Goal: Information Seeking & Learning: Learn about a topic

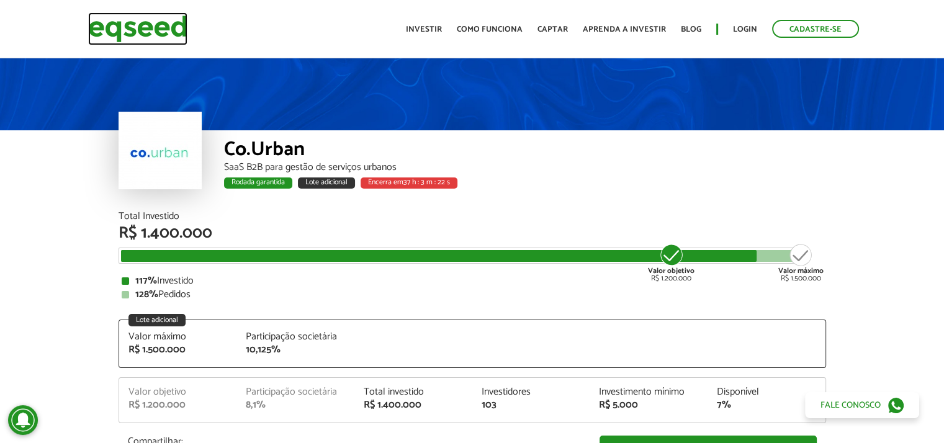
click at [125, 24] on img at bounding box center [137, 28] width 99 height 33
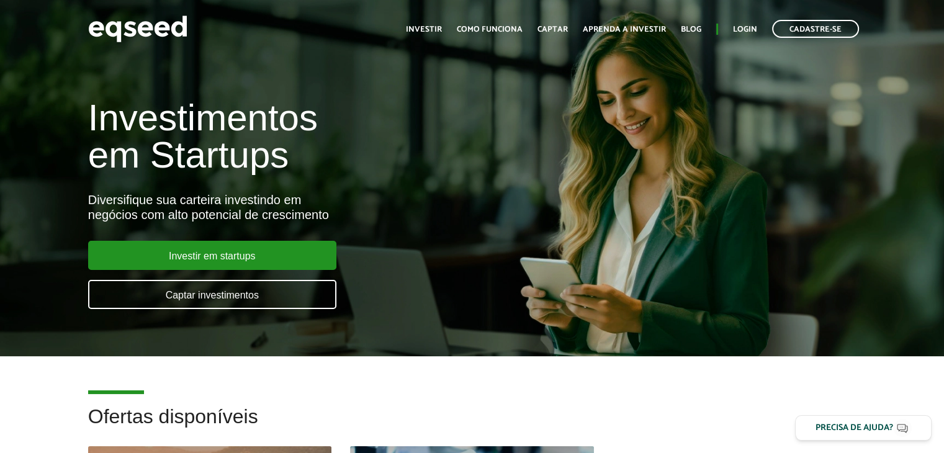
scroll to position [248, 0]
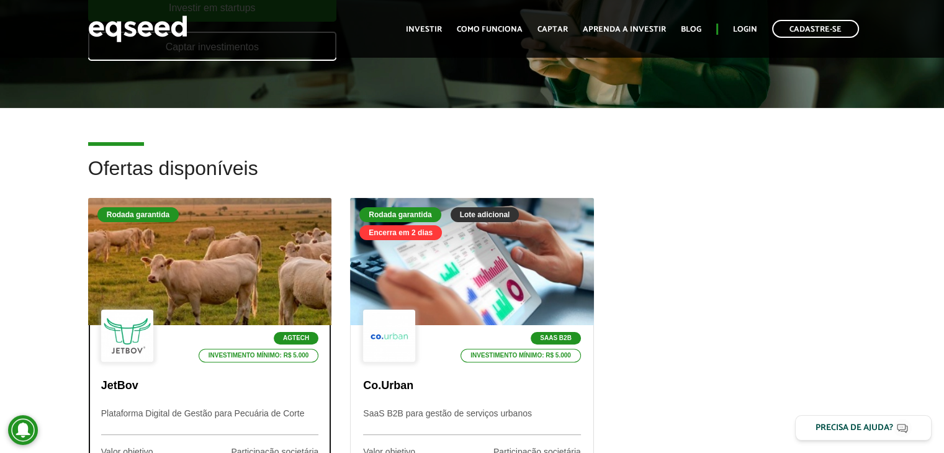
click at [274, 262] on div at bounding box center [209, 262] width 292 height 153
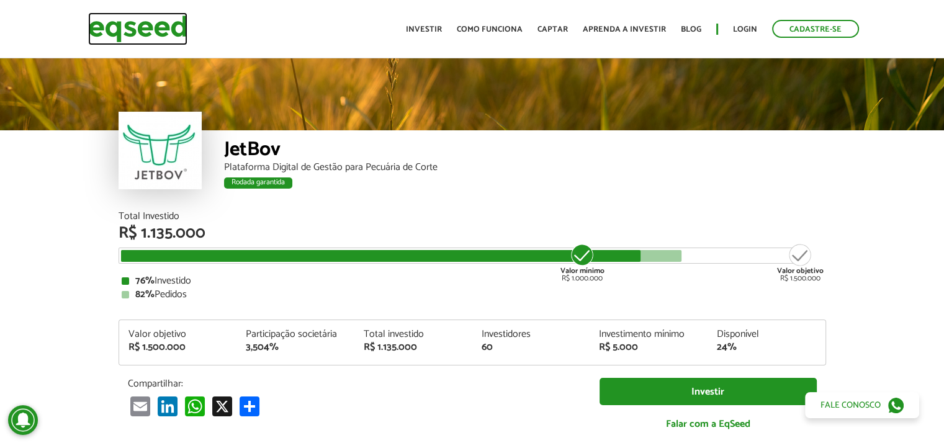
click at [164, 30] on img at bounding box center [137, 28] width 99 height 33
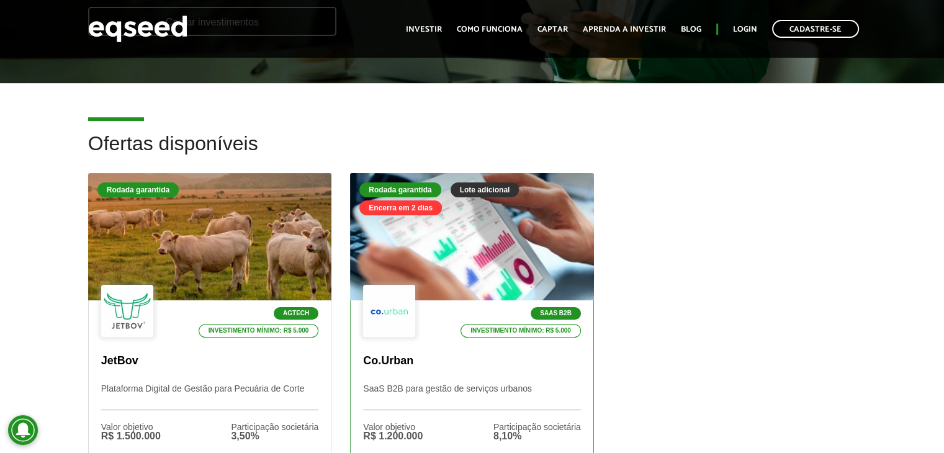
scroll to position [310, 0]
